Goal: Task Accomplishment & Management: Manage account settings

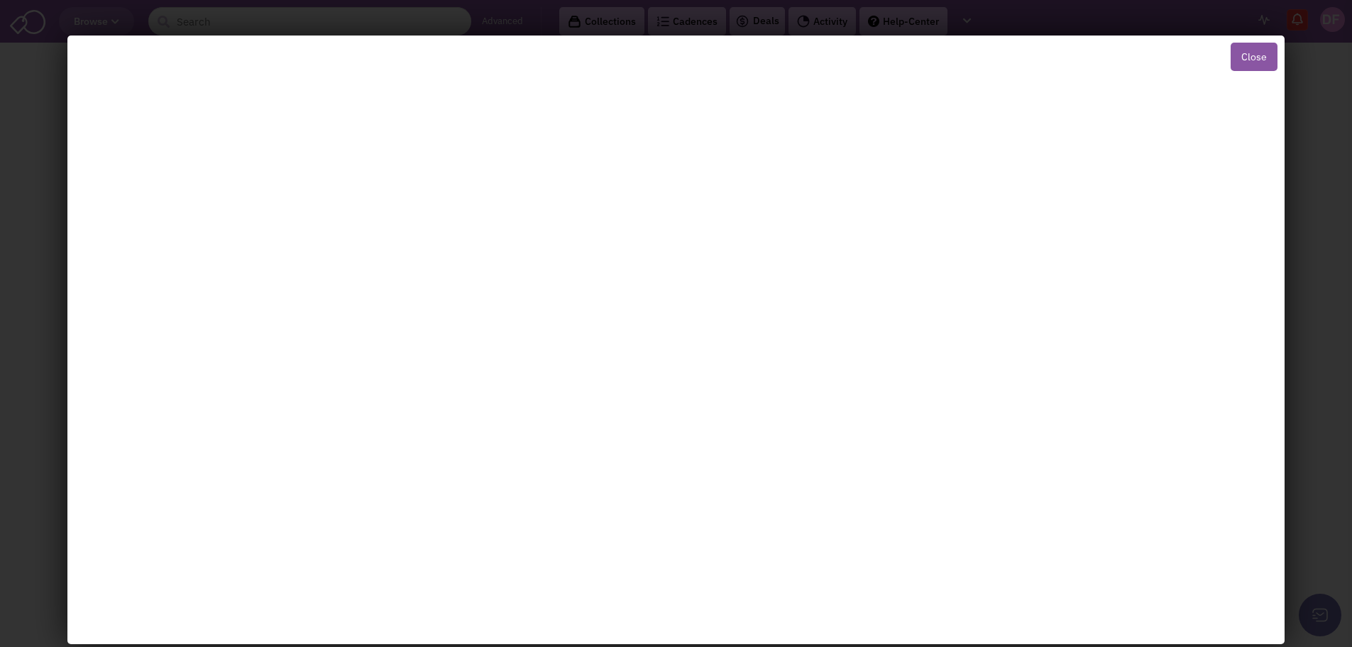
click at [1248, 58] on button "Close" at bounding box center [1254, 57] width 47 height 28
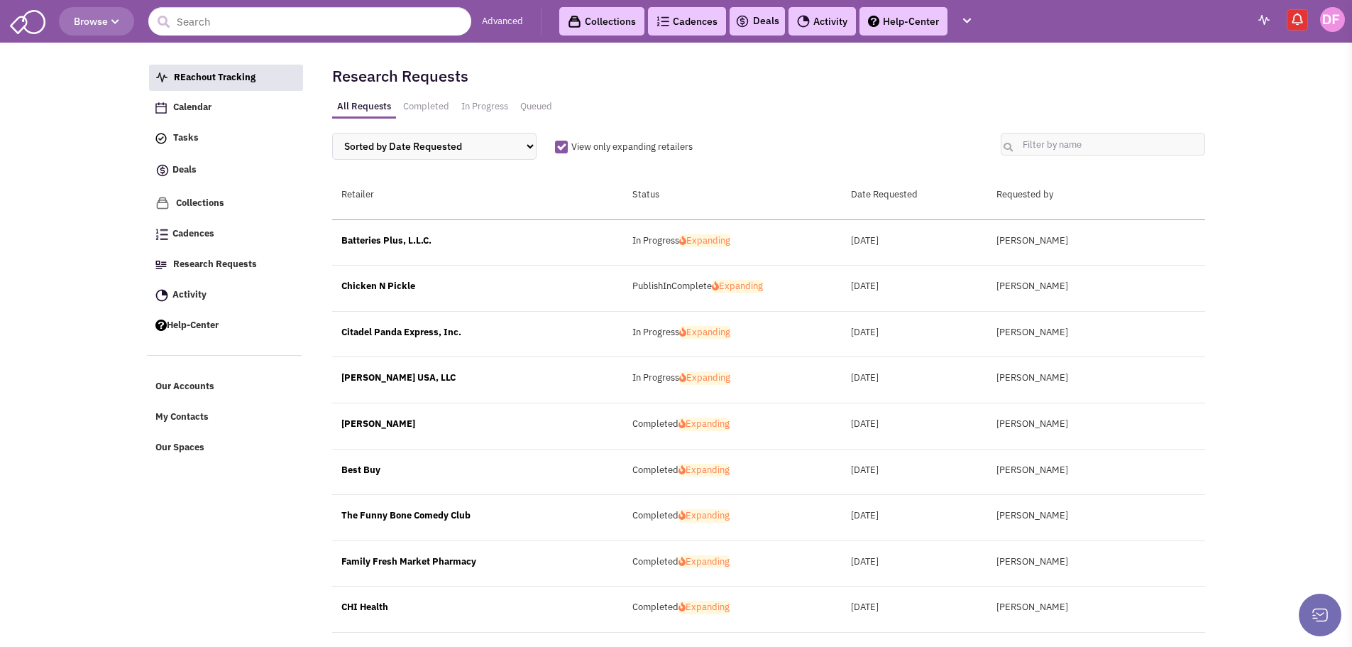
click at [692, 15] on link "Cadences 0" at bounding box center [687, 21] width 78 height 28
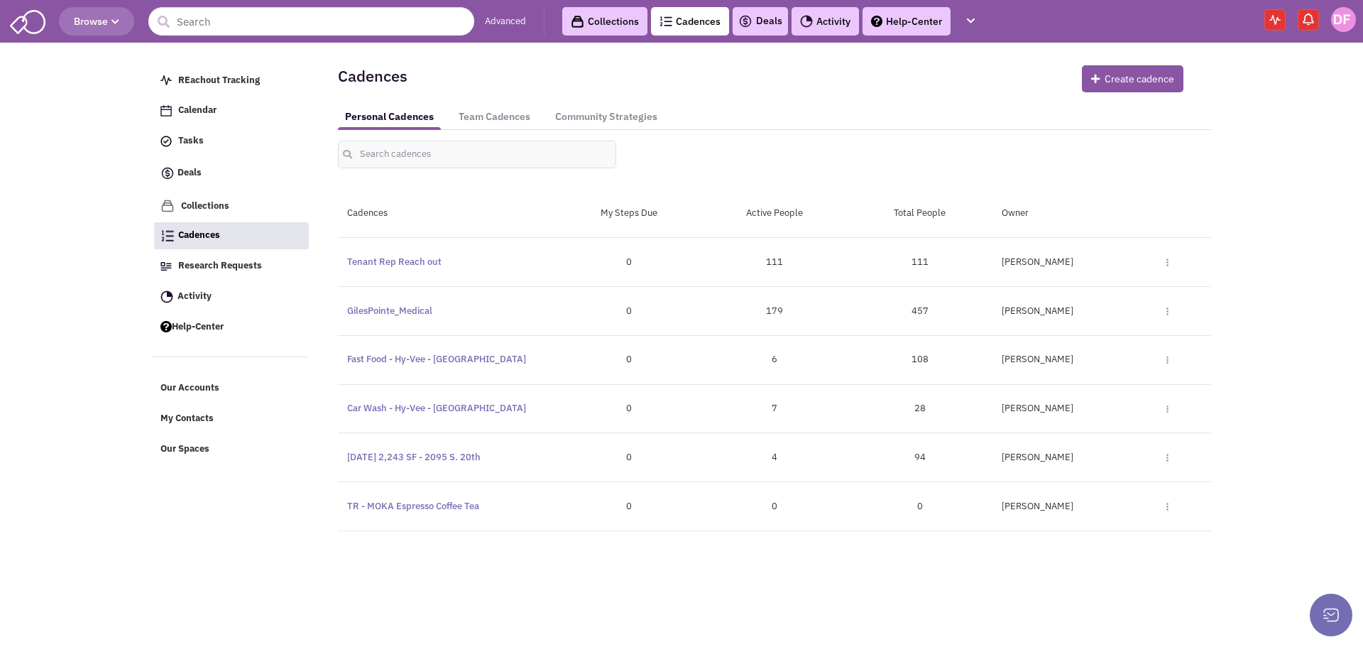
click at [838, 18] on link "Activity" at bounding box center [825, 21] width 67 height 28
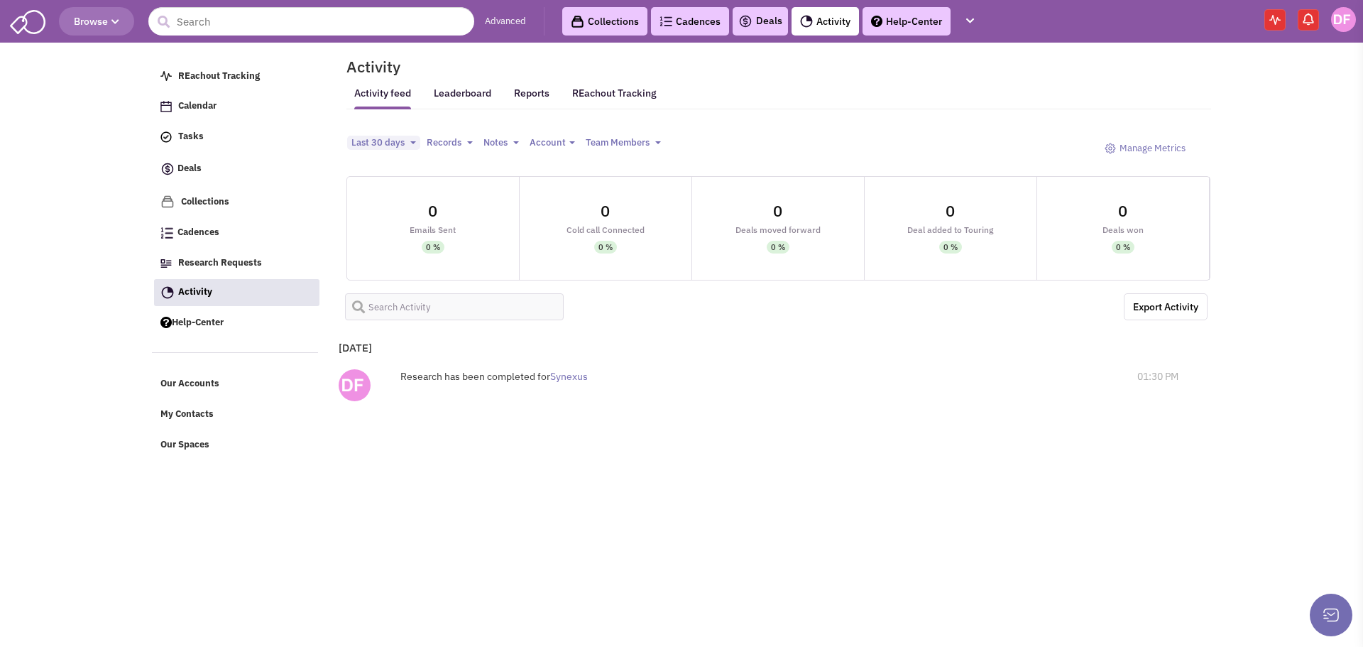
select select
click at [1274, 19] on img at bounding box center [1274, 20] width 11 height 10
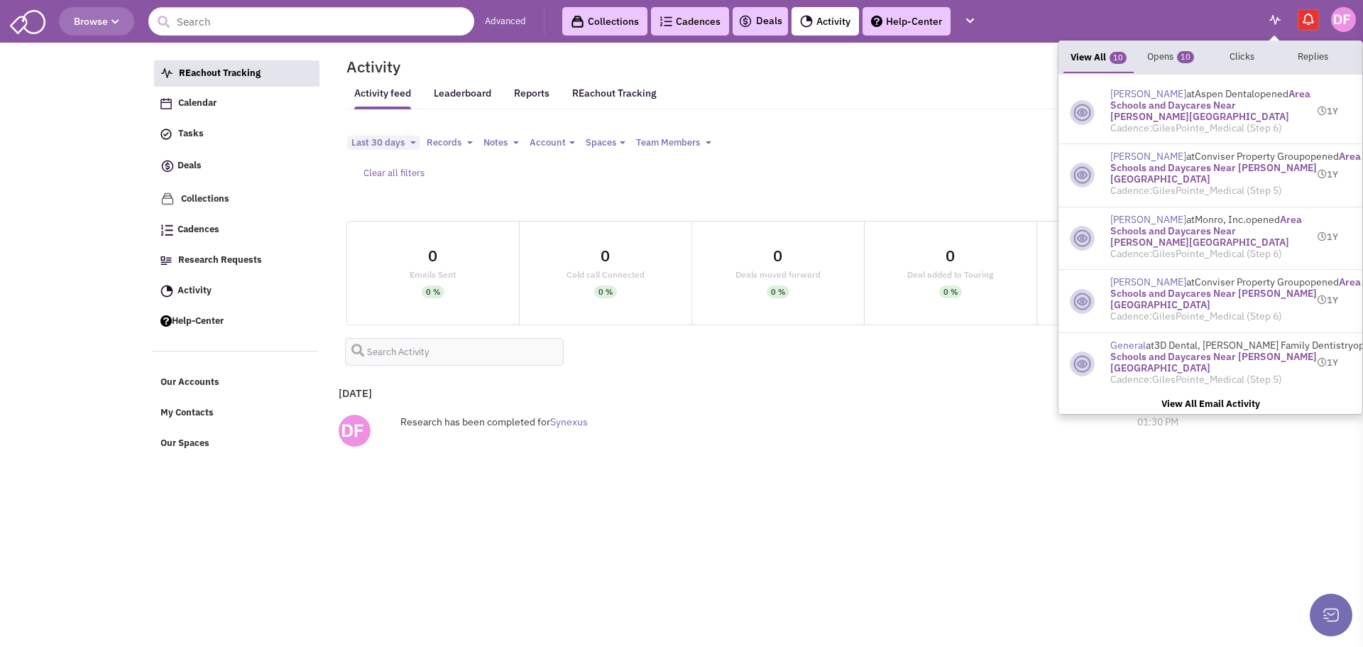
click at [698, 18] on link "Cadences 0" at bounding box center [690, 21] width 78 height 28
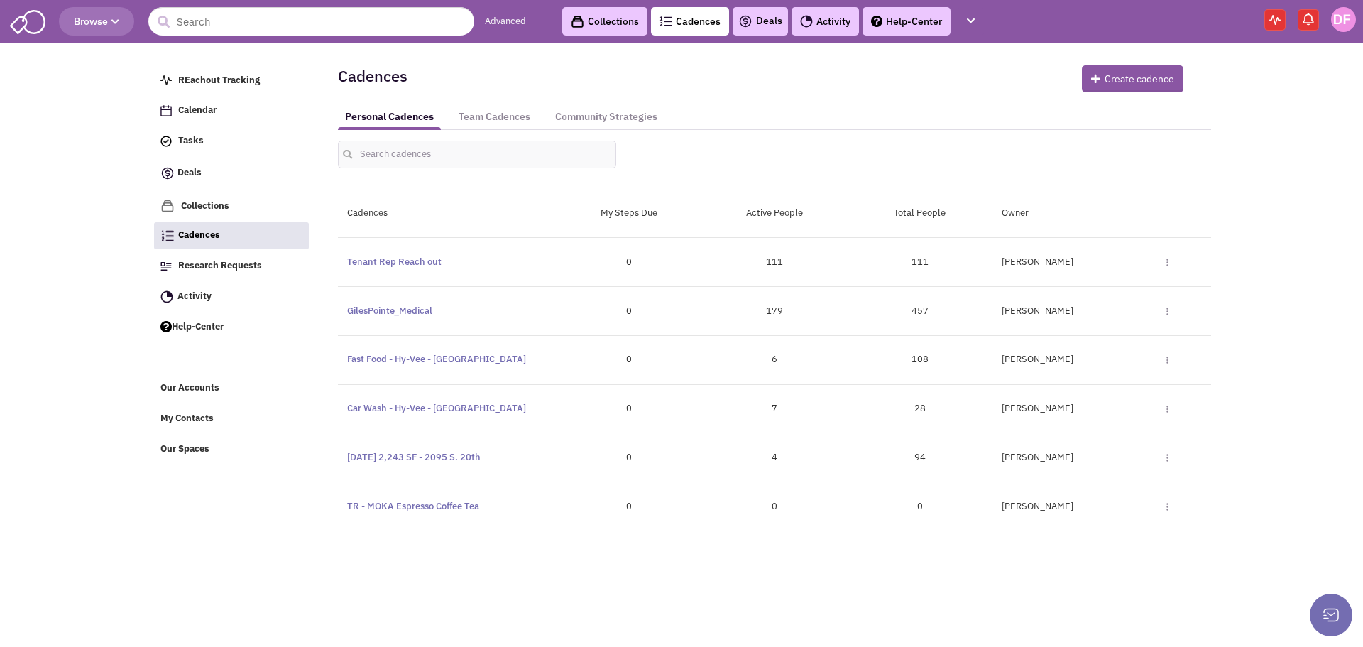
click at [1169, 263] on div "Dan Fishburn Toggle Dropdown Edit Duplicate Community Strategy Delete" at bounding box center [1101, 262] width 219 height 13
click at [1167, 265] on img at bounding box center [1167, 262] width 2 height 8
click at [1074, 285] on link "Edit" at bounding box center [1117, 287] width 131 height 25
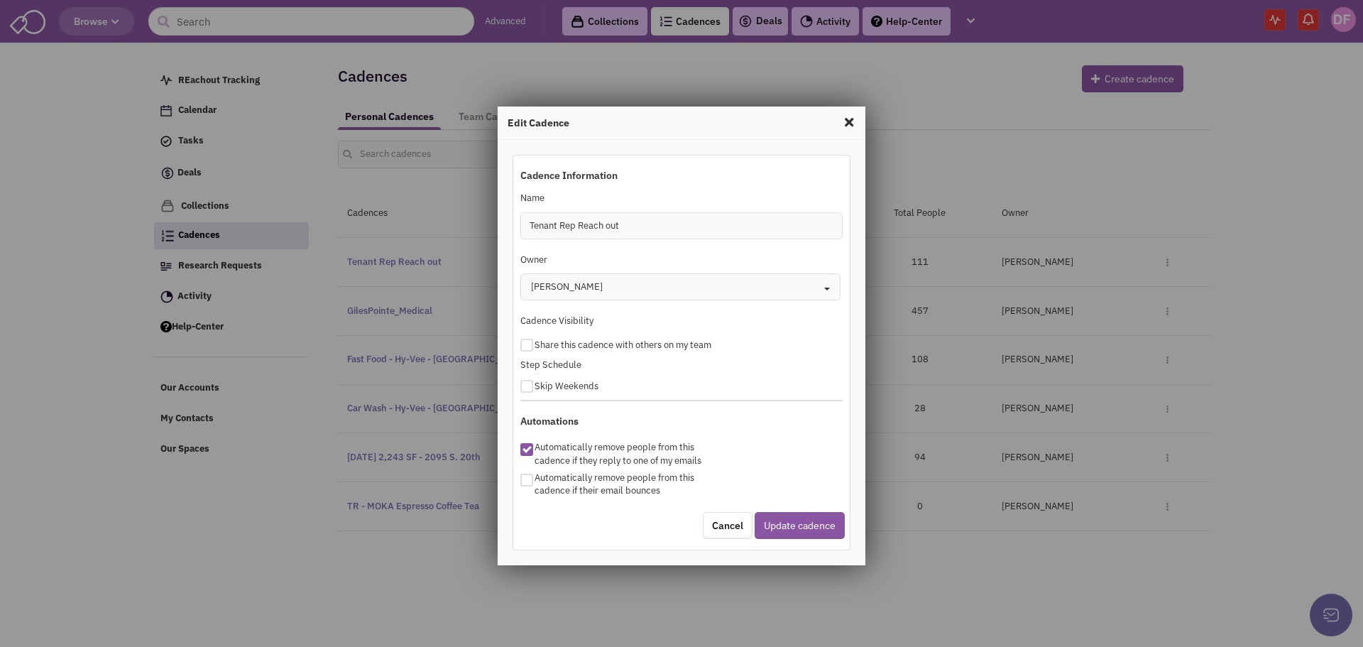
click at [850, 120] on span at bounding box center [849, 122] width 18 height 23
